Goal: Information Seeking & Learning: Check status

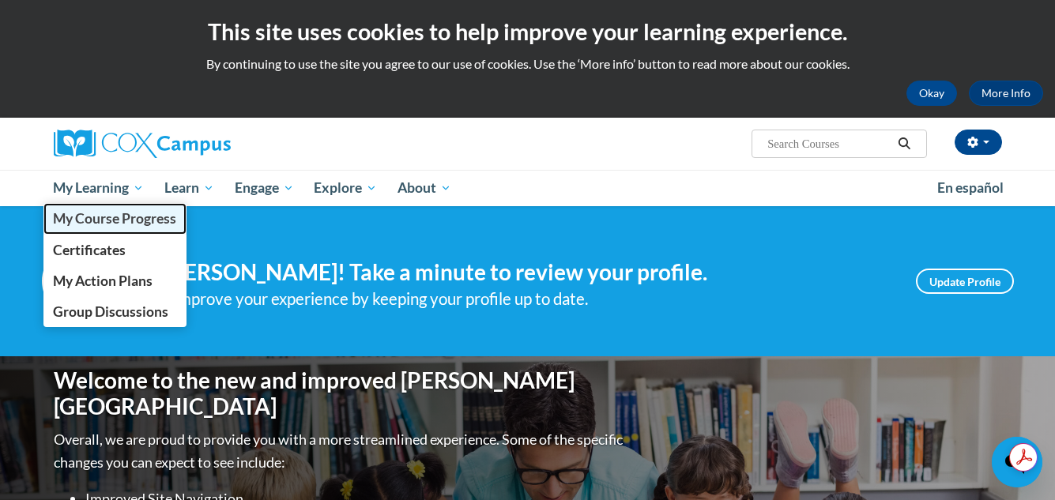
click at [123, 220] on span "My Course Progress" at bounding box center [114, 218] width 123 height 17
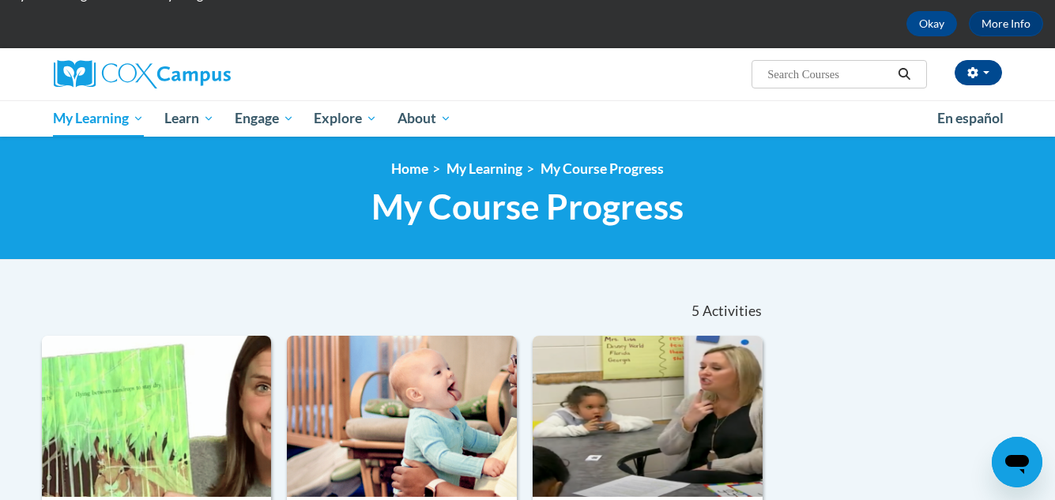
scroll to position [40, 0]
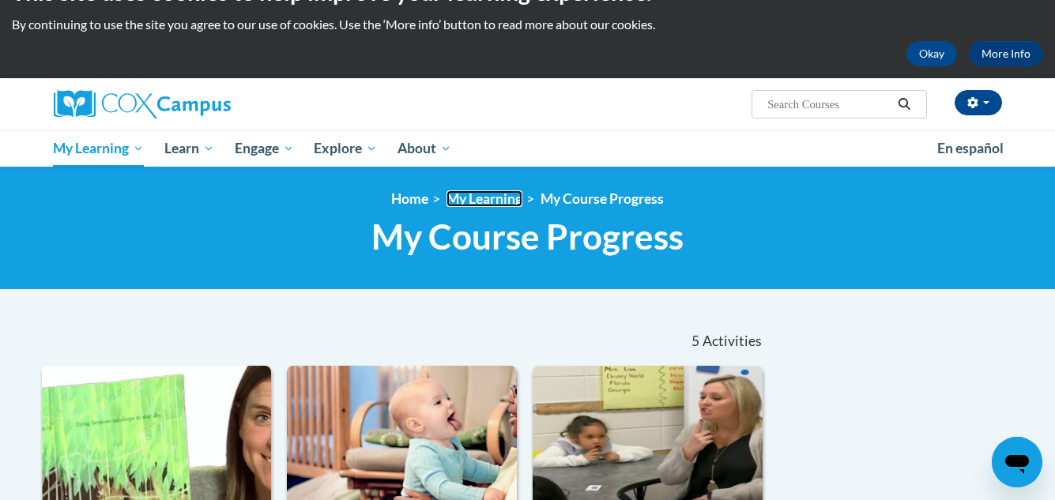
click at [483, 197] on link "My Learning" at bounding box center [485, 198] width 76 height 17
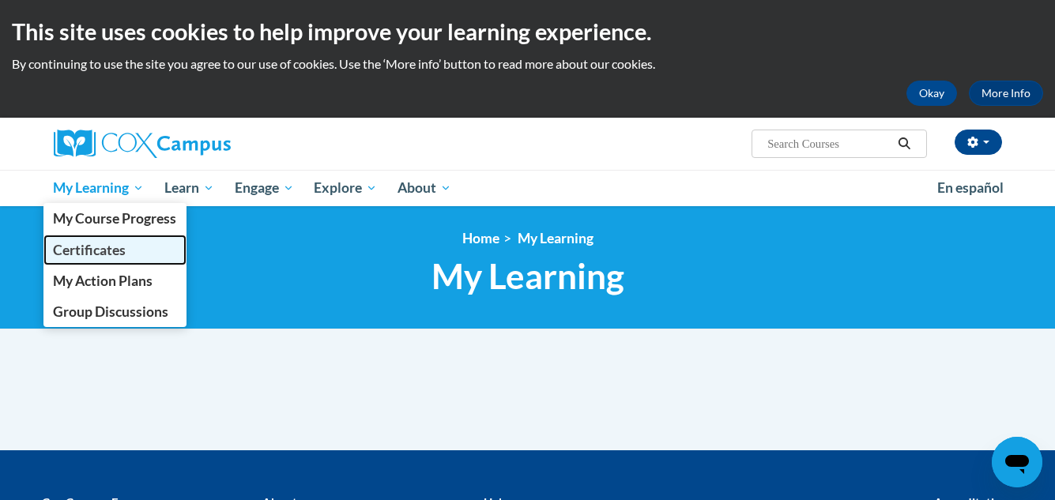
click at [89, 244] on span "Certificates" at bounding box center [89, 250] width 73 height 17
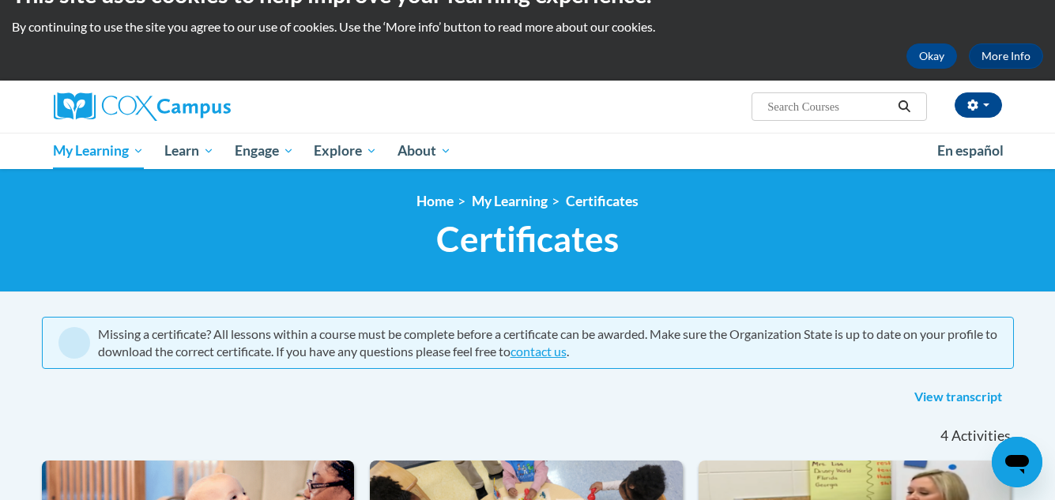
scroll to position [21, 0]
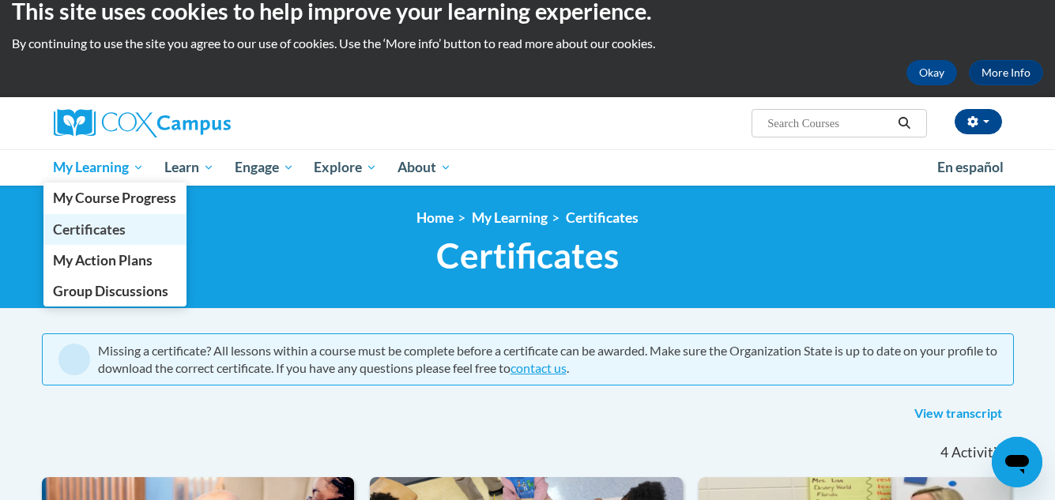
click at [124, 225] on span "Certificates" at bounding box center [89, 229] width 73 height 17
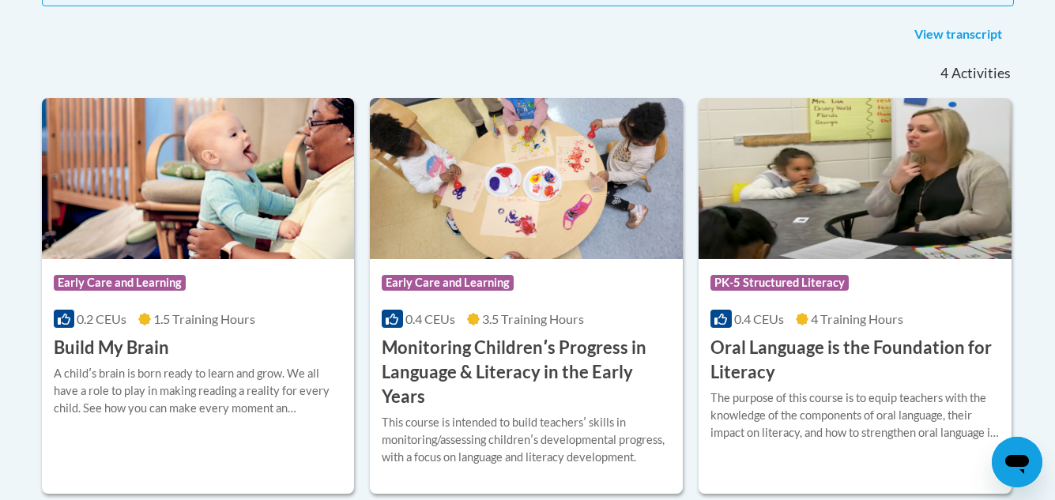
scroll to position [368, 0]
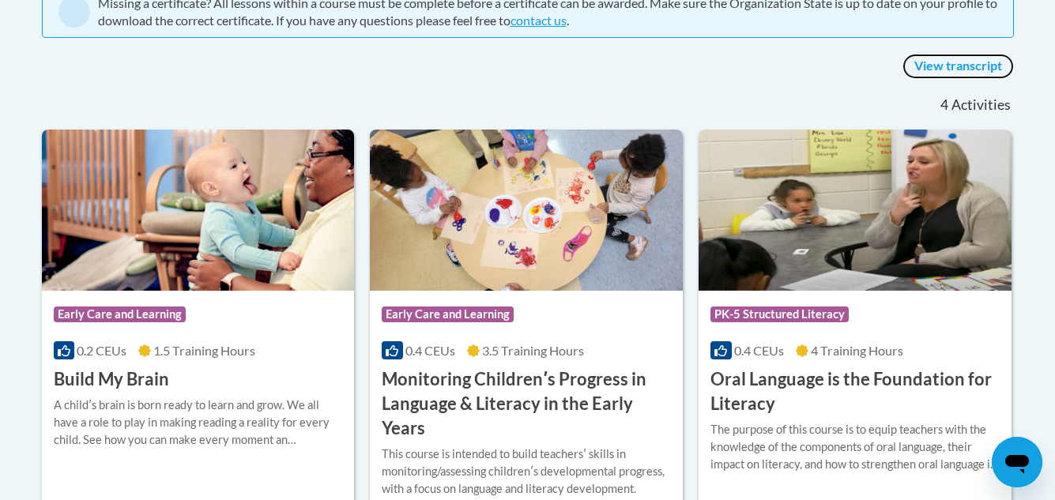
click at [971, 64] on link "View transcript" at bounding box center [958, 66] width 111 height 25
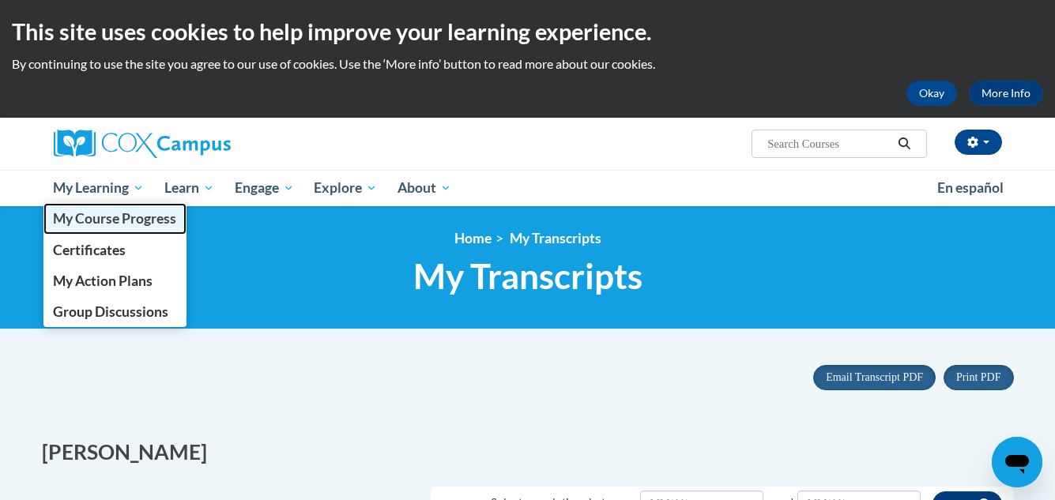
click at [133, 217] on span "My Course Progress" at bounding box center [114, 218] width 123 height 17
